Goal: Task Accomplishment & Management: Use online tool/utility

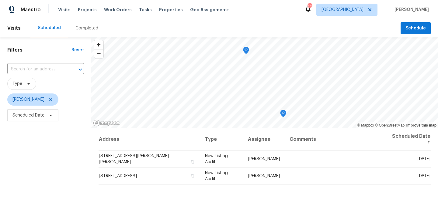
scroll to position [37, 0]
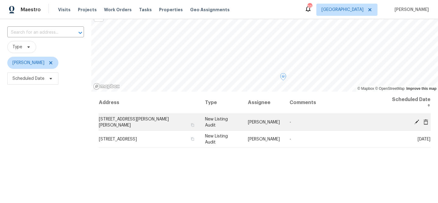
click at [417, 119] on icon at bounding box center [416, 121] width 5 height 5
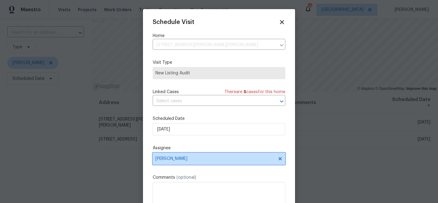
click at [220, 156] on span "[PERSON_NAME]" at bounding box center [219, 159] width 132 height 12
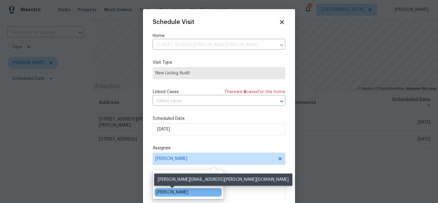
type input "[PERSON_NAME]"
click at [184, 191] on div "[PERSON_NAME]" at bounding box center [172, 193] width 32 height 6
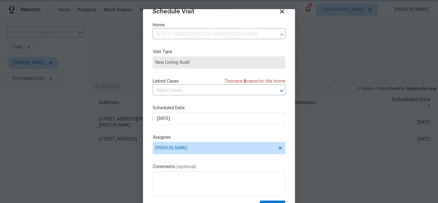
scroll to position [28, 0]
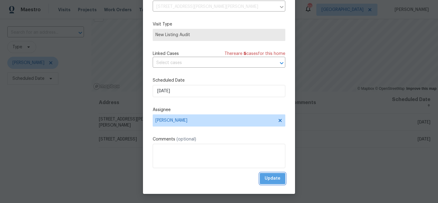
click at [269, 178] on span "Update" at bounding box center [272, 179] width 16 height 8
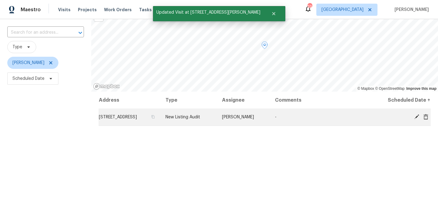
click at [417, 118] on icon at bounding box center [416, 116] width 5 height 5
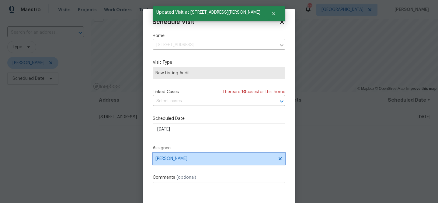
click at [190, 158] on span "[PERSON_NAME]" at bounding box center [214, 159] width 119 height 5
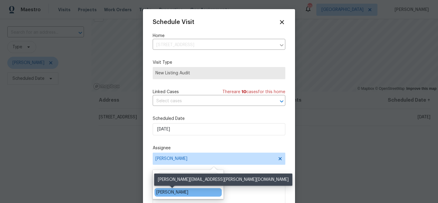
type input "[PERSON_NAME]"
click at [182, 193] on div "[PERSON_NAME]" at bounding box center [172, 193] width 32 height 6
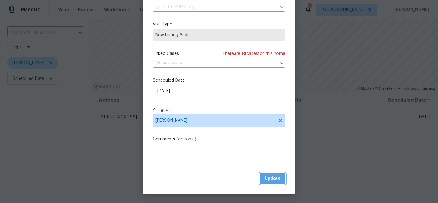
click at [273, 178] on span "Update" at bounding box center [272, 179] width 16 height 8
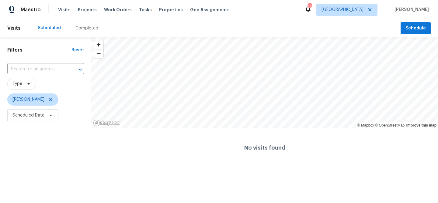
scroll to position [0, 0]
